Goal: Task Accomplishment & Management: Use online tool/utility

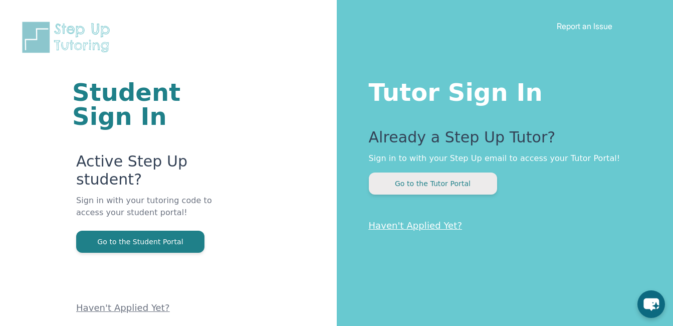
click at [392, 187] on button "Go to the Tutor Portal" at bounding box center [433, 183] width 128 height 22
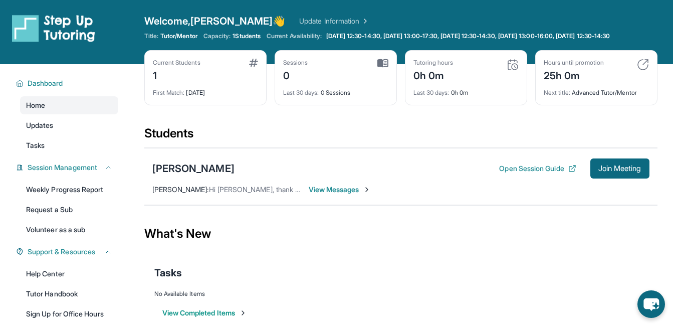
click at [360, 146] on div "Students" at bounding box center [400, 136] width 513 height 22
click at [348, 142] on div "Students" at bounding box center [400, 136] width 513 height 22
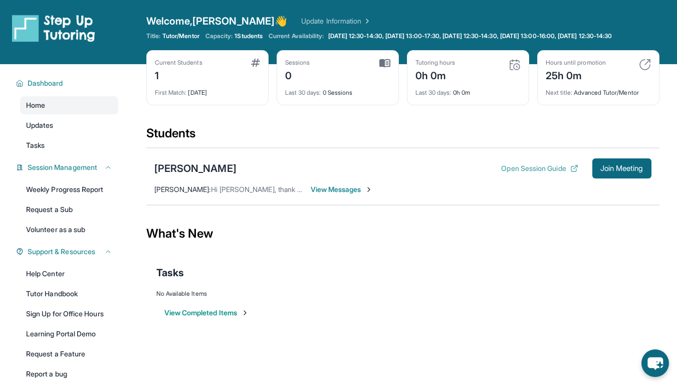
click at [521, 173] on button "Open Session Guide" at bounding box center [539, 168] width 77 height 10
click at [615, 171] on span "Join Meeting" at bounding box center [621, 168] width 43 height 6
click at [563, 230] on div "What's New" at bounding box center [402, 233] width 513 height 44
click at [616, 171] on span "Join Meeting" at bounding box center [621, 168] width 43 height 6
click at [301, 141] on div "Students" at bounding box center [402, 136] width 513 height 22
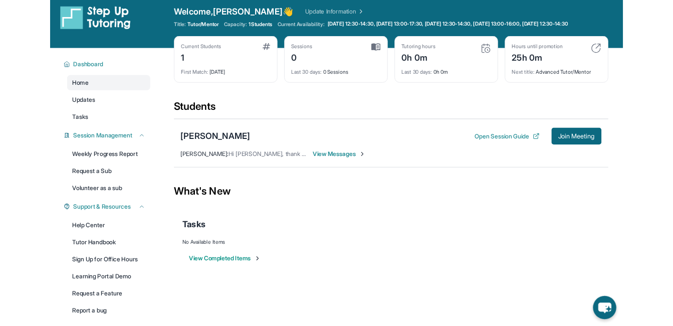
scroll to position [8, 0]
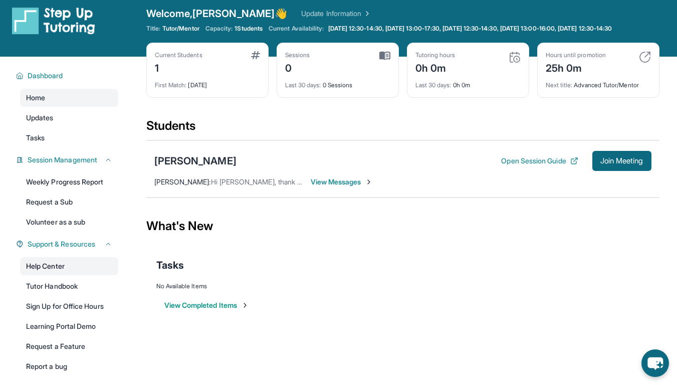
click at [58, 270] on link "Help Center" at bounding box center [69, 266] width 98 height 18
